Goal: Communication & Community: Answer question/provide support

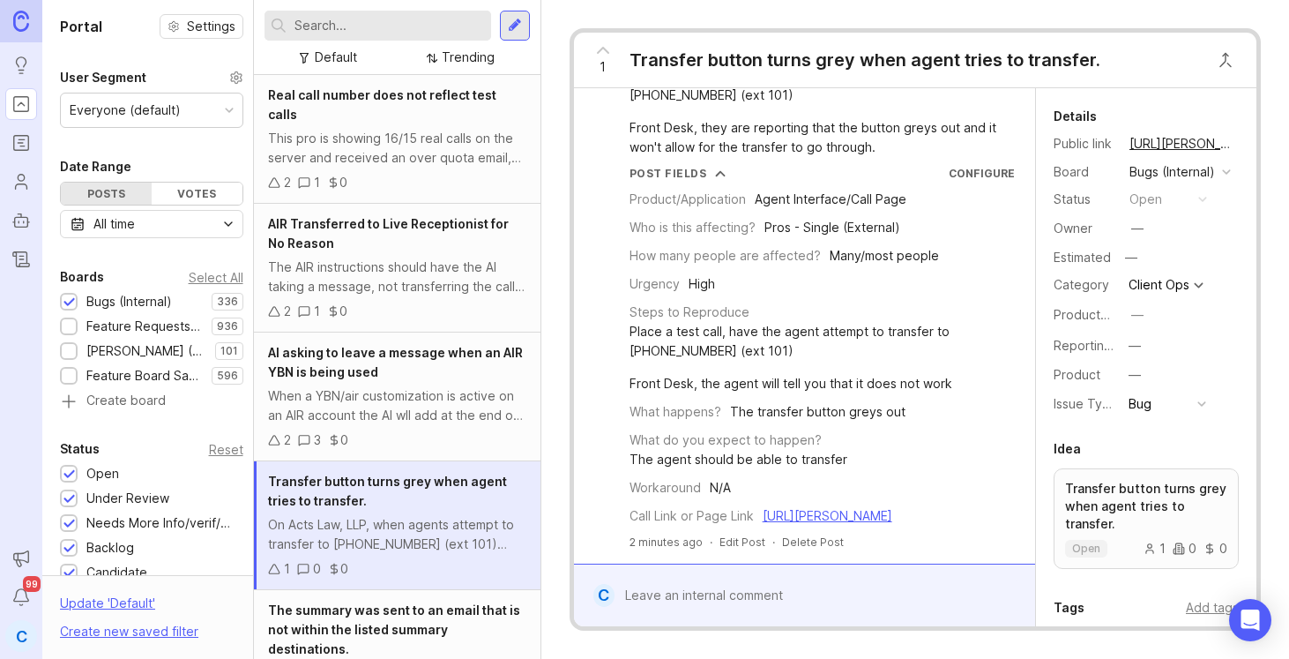
scroll to position [102, 0]
click at [815, 508] on link "https://agent.smith.ai/agent/call/CA840a258ed7eae0e5c7ff7d32a45bbf04/" at bounding box center [828, 515] width 130 height 15
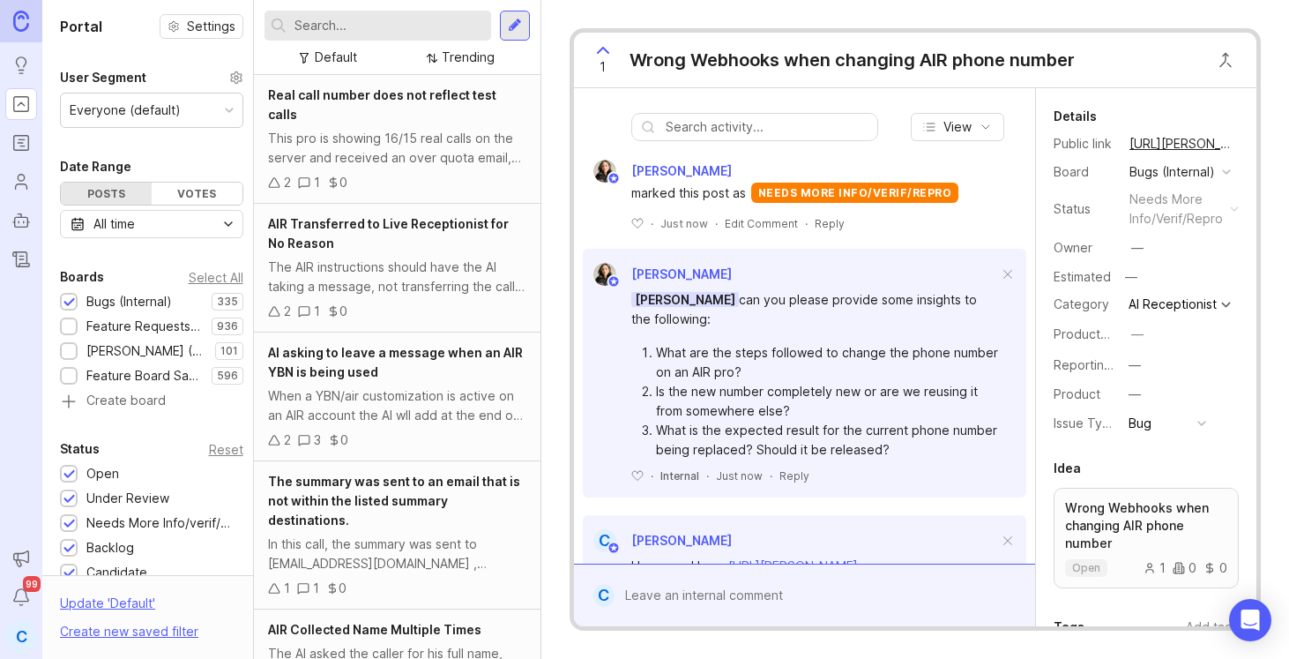
scroll to position [534, 0]
click at [797, 467] on div "Reply" at bounding box center [795, 474] width 30 height 15
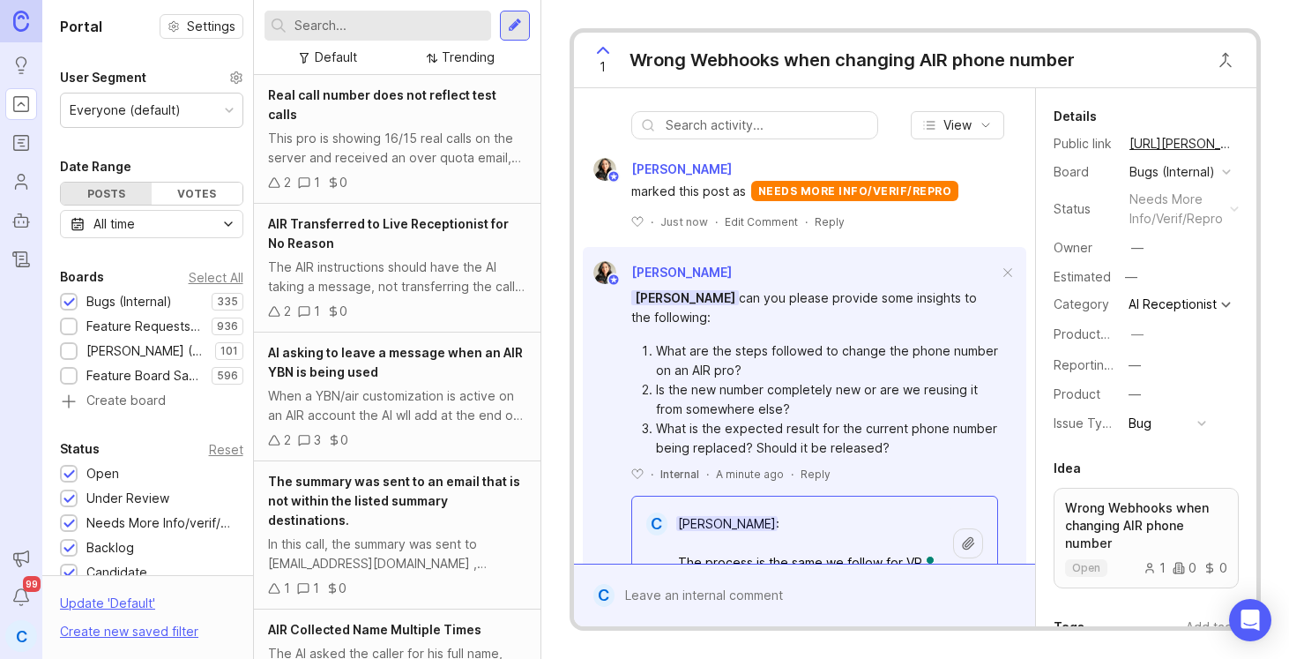
click at [973, 537] on icon at bounding box center [968, 542] width 11 height 11
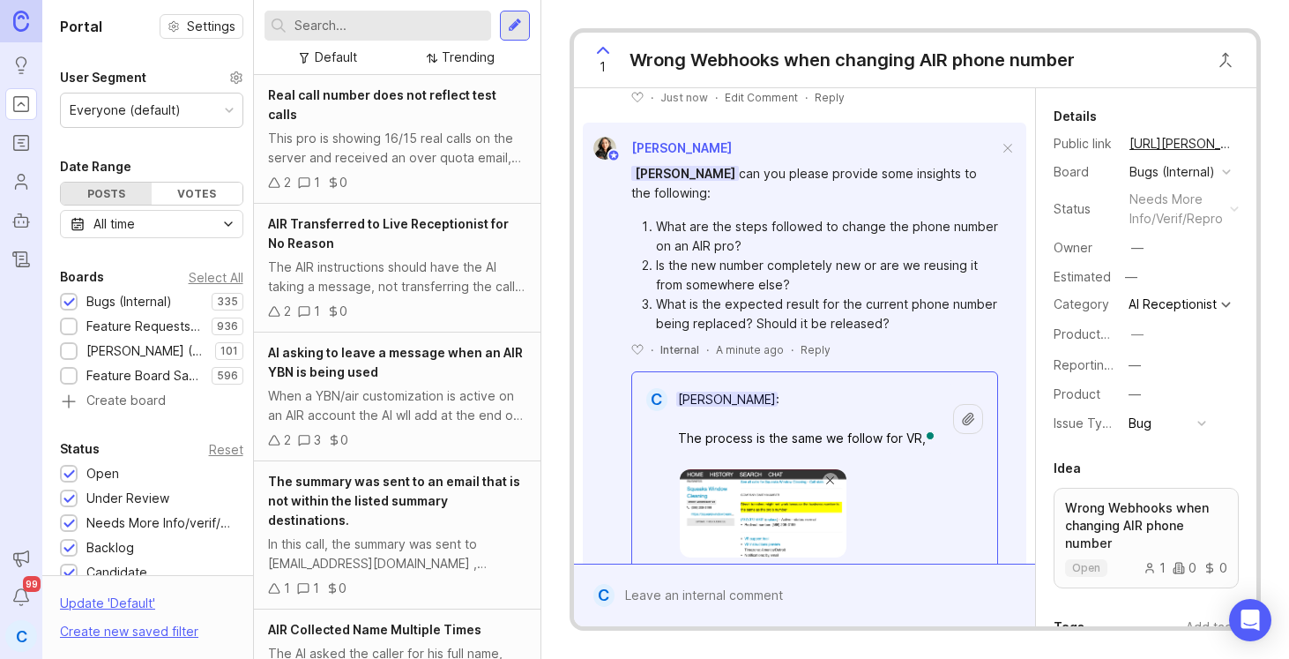
scroll to position [700, 0]
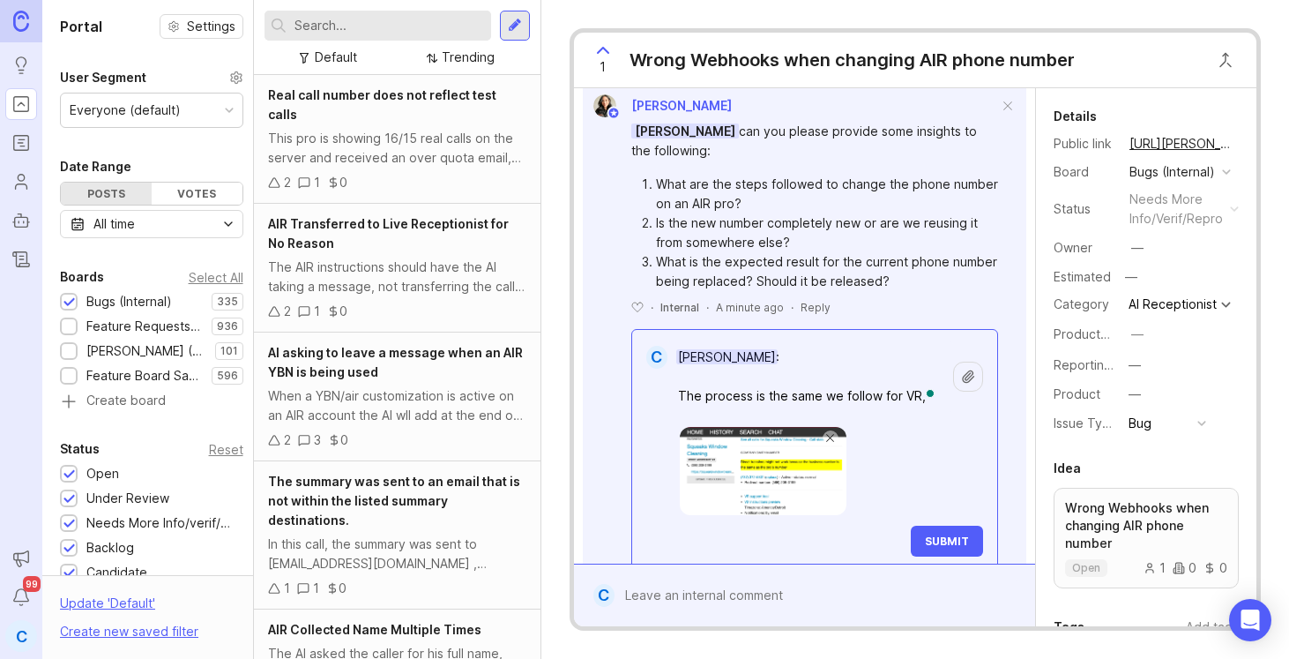
click at [922, 340] on textarea "Ysabelle Eugenio: The process is the same we follow for VR," at bounding box center [811, 376] width 286 height 72
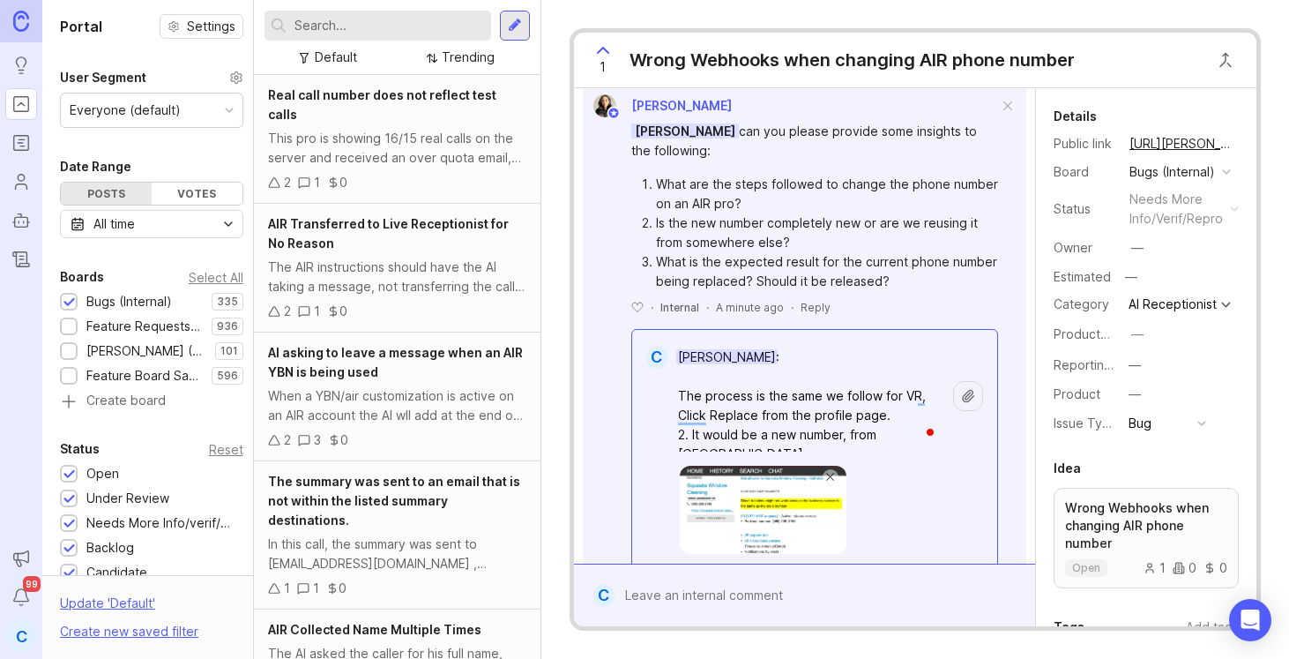
click at [682, 340] on textarea "Ysabelle Eugenio: The process is the same we follow for VR, Click Replace from …" at bounding box center [811, 395] width 286 height 111
click at [917, 377] on textarea "Ysabelle Eugenio: 1. The process is the same we follow for VR, Click Replace fr…" at bounding box center [811, 395] width 286 height 111
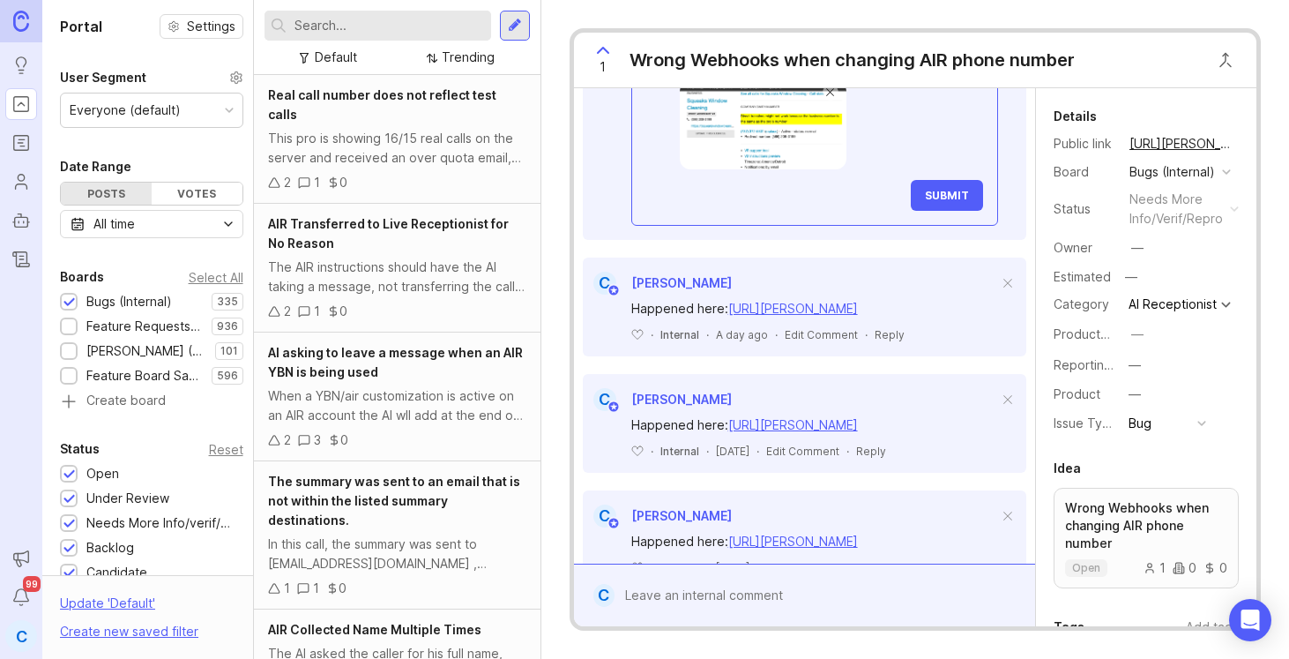
scroll to position [1169, 0]
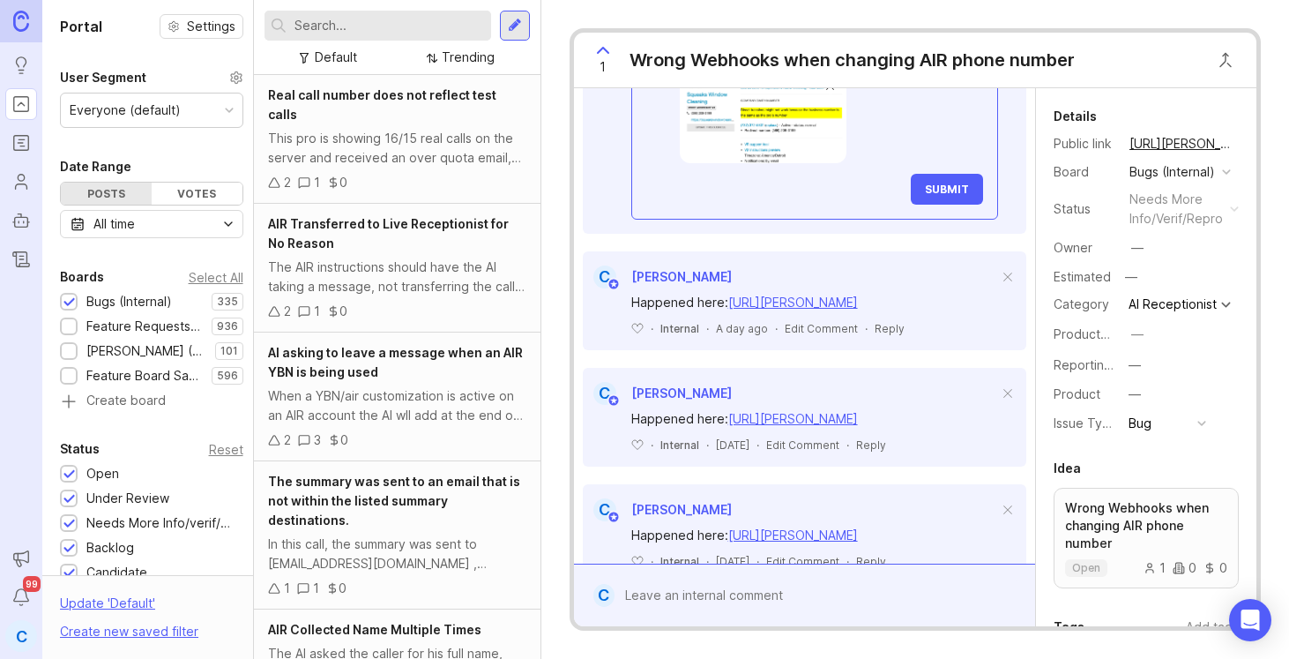
type textarea "Ysabelle Eugenio: 1. The process is the same we follow for VR, Click Replace fr…"
click at [952, 183] on span "Submit" at bounding box center [947, 189] width 44 height 13
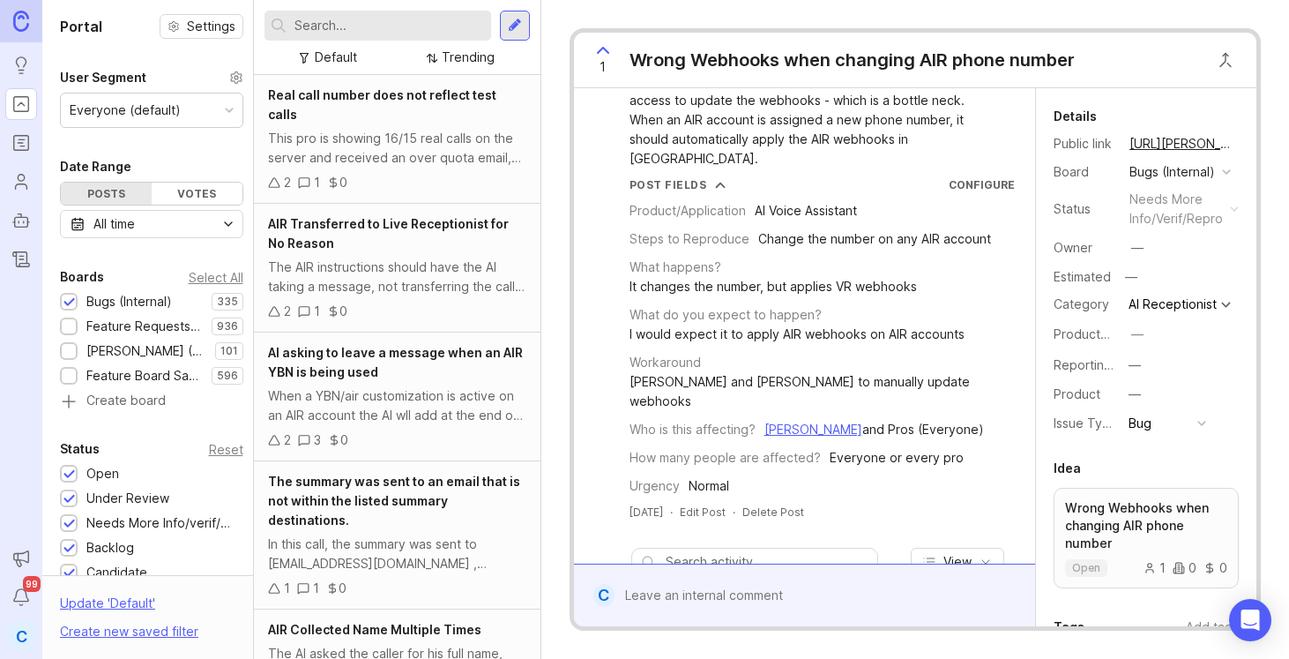
scroll to position [0, 0]
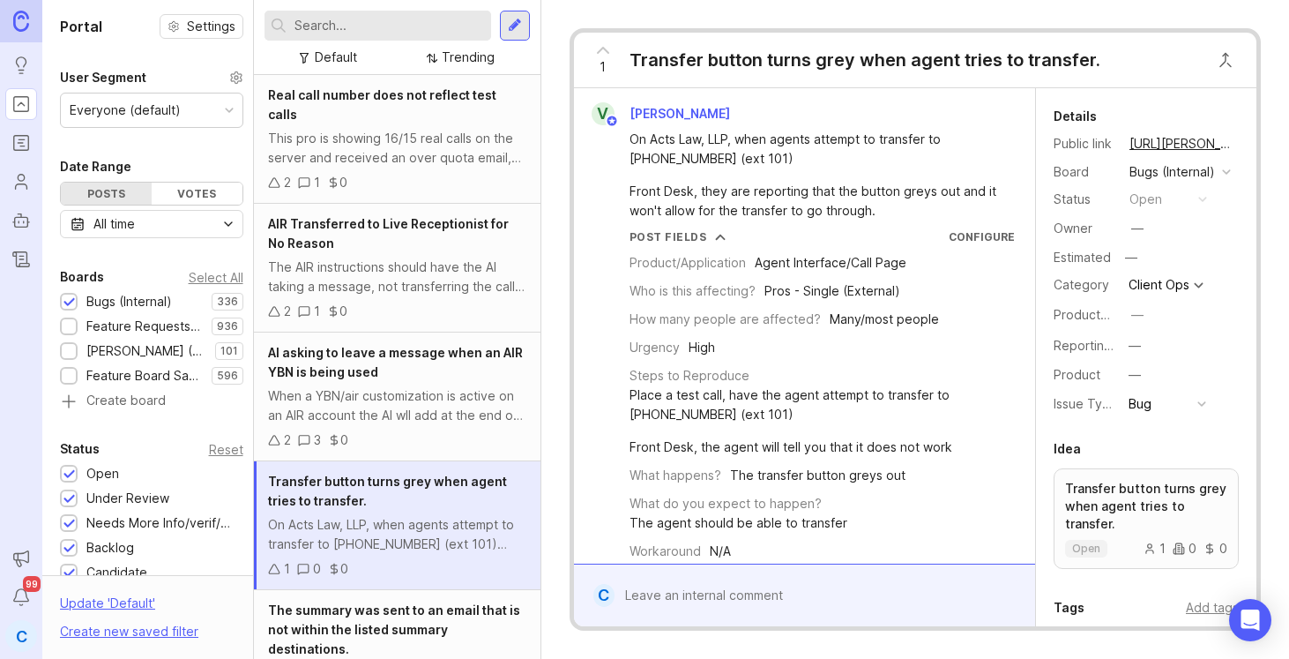
scroll to position [102, 0]
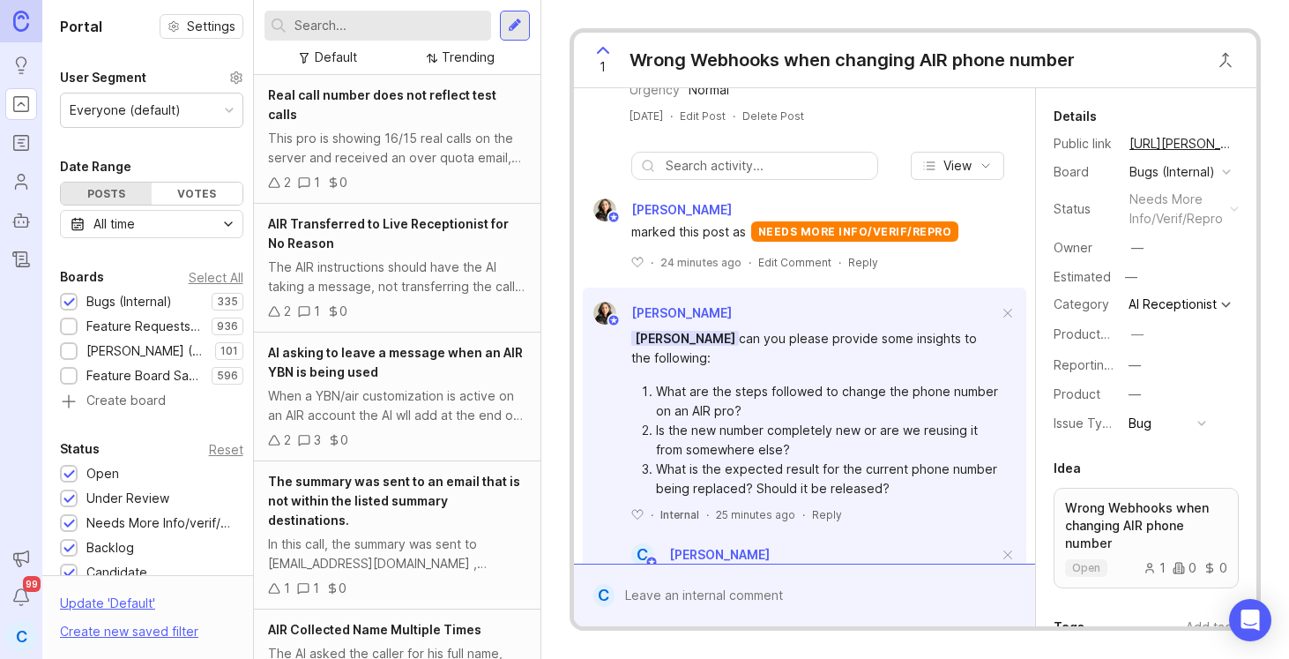
scroll to position [449, 0]
